Goal: Task Accomplishment & Management: Use online tool/utility

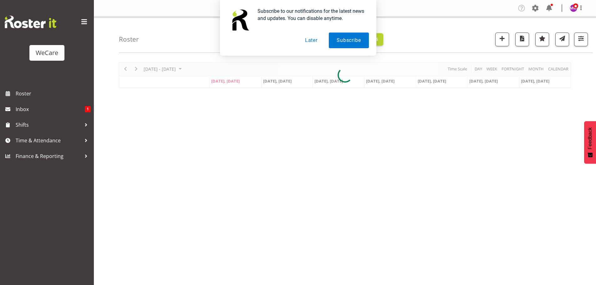
drag, startPoint x: 309, startPoint y: 40, endPoint x: 250, endPoint y: 3, distance: 70.3
click at [310, 40] on button "Later" at bounding box center [311, 41] width 28 height 16
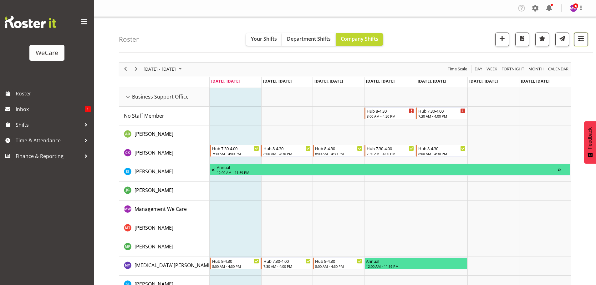
click at [585, 38] on span "button" at bounding box center [581, 38] width 8 height 8
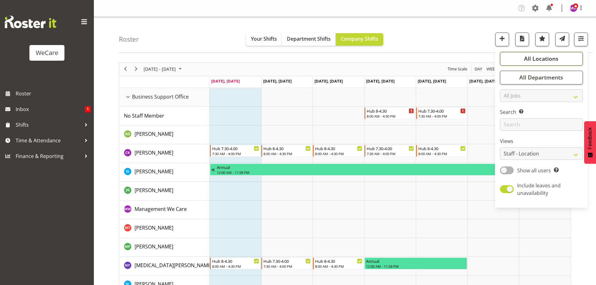
click at [567, 59] on button "All Locations" at bounding box center [541, 59] width 83 height 14
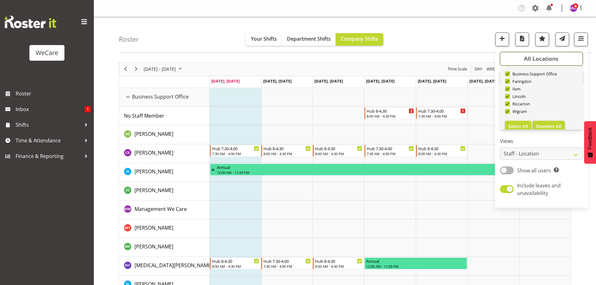
scroll to position [23, 0]
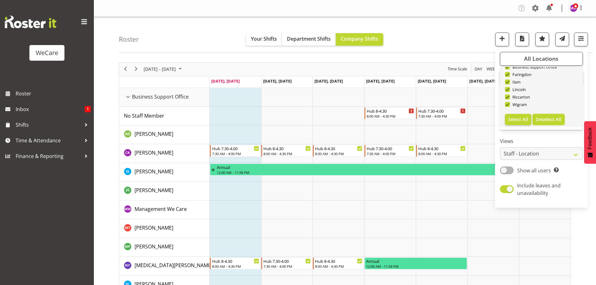
drag, startPoint x: 546, startPoint y: 117, endPoint x: 531, endPoint y: 88, distance: 32.9
click at [546, 117] on span "Deselect All" at bounding box center [548, 119] width 25 height 6
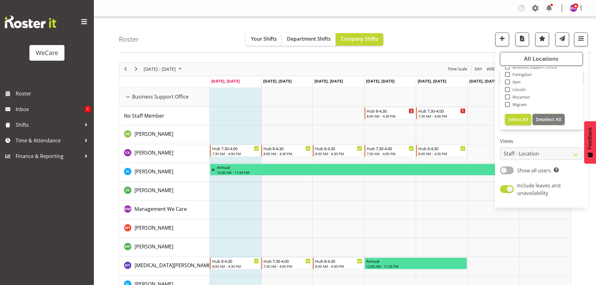
checkbox input "false"
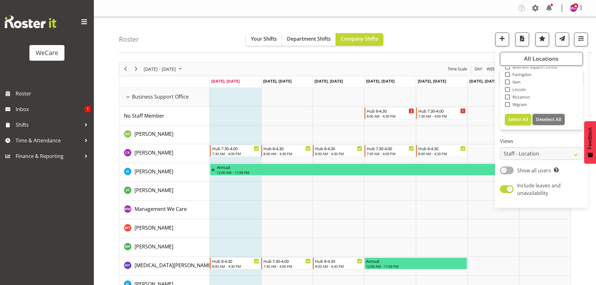
checkbox input "false"
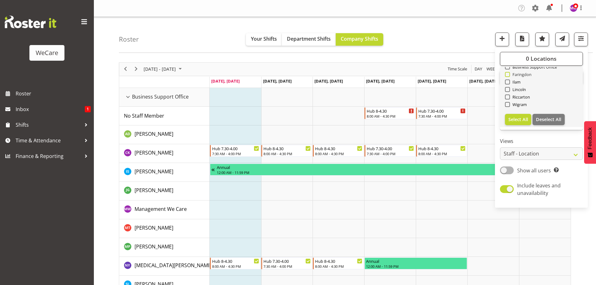
click at [518, 74] on span "Faringdon" at bounding box center [521, 74] width 22 height 5
click at [509, 74] on input "Faringdon" at bounding box center [507, 74] width 4 height 4
checkbox input "true"
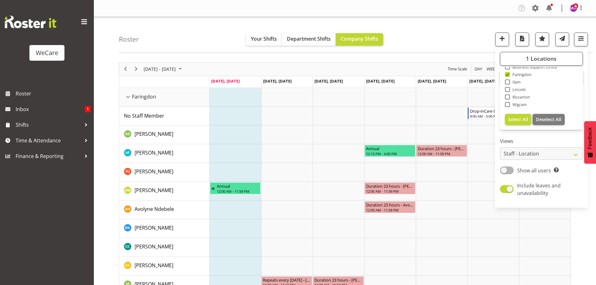
drag, startPoint x: 468, startPoint y: 32, endPoint x: 379, endPoint y: 56, distance: 92.5
click at [467, 32] on div "Roster Your Shifts Department Shifts Company Shifts 1 Locations Clear Business …" at bounding box center [356, 35] width 474 height 36
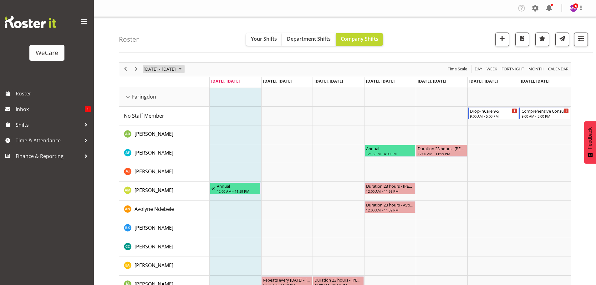
drag, startPoint x: 173, startPoint y: 67, endPoint x: 192, endPoint y: 74, distance: 20.4
click at [174, 67] on span "[DATE] - [DATE]" at bounding box center [159, 69] width 33 height 8
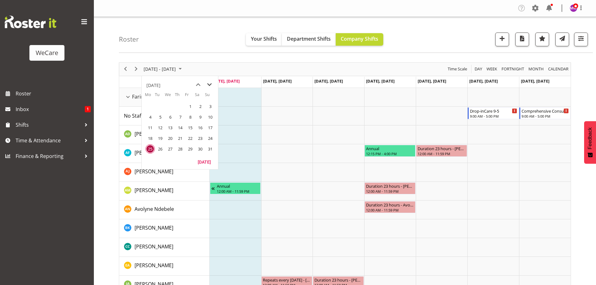
click at [209, 84] on span "next month" at bounding box center [209, 84] width 11 height 11
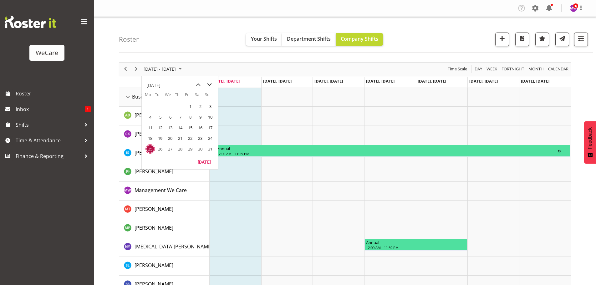
click at [211, 83] on span "next month" at bounding box center [209, 84] width 11 height 11
click at [150, 127] on span "13" at bounding box center [150, 127] width 9 height 9
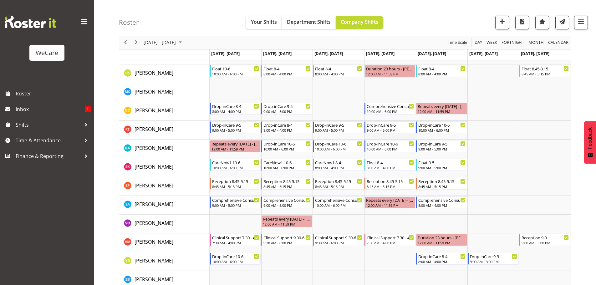
scroll to position [308, 0]
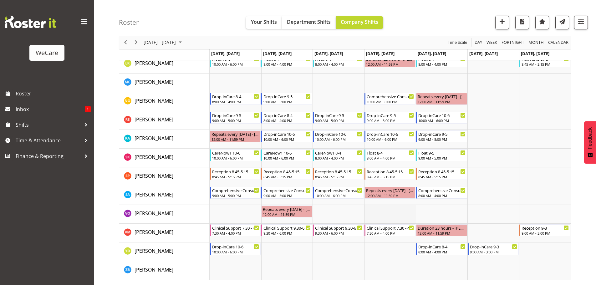
click at [380, 211] on td "Timeline Week of October 13, 2025" at bounding box center [390, 214] width 52 height 19
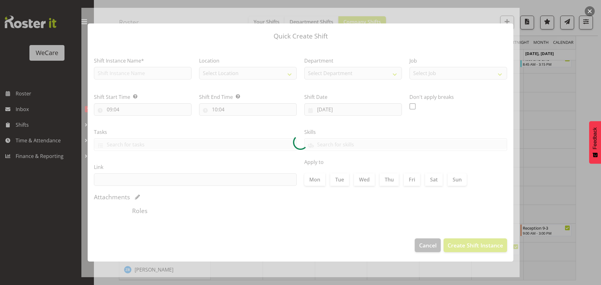
type input "[DATE]"
checkbox input "true"
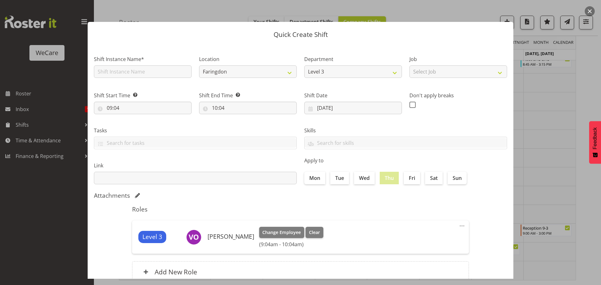
click at [589, 9] on button "button" at bounding box center [590, 11] width 10 height 10
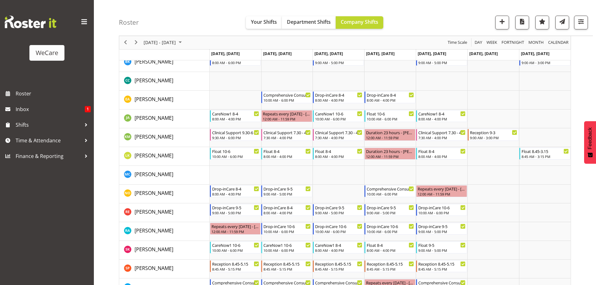
scroll to position [214, 0]
